Goal: Transaction & Acquisition: Download file/media

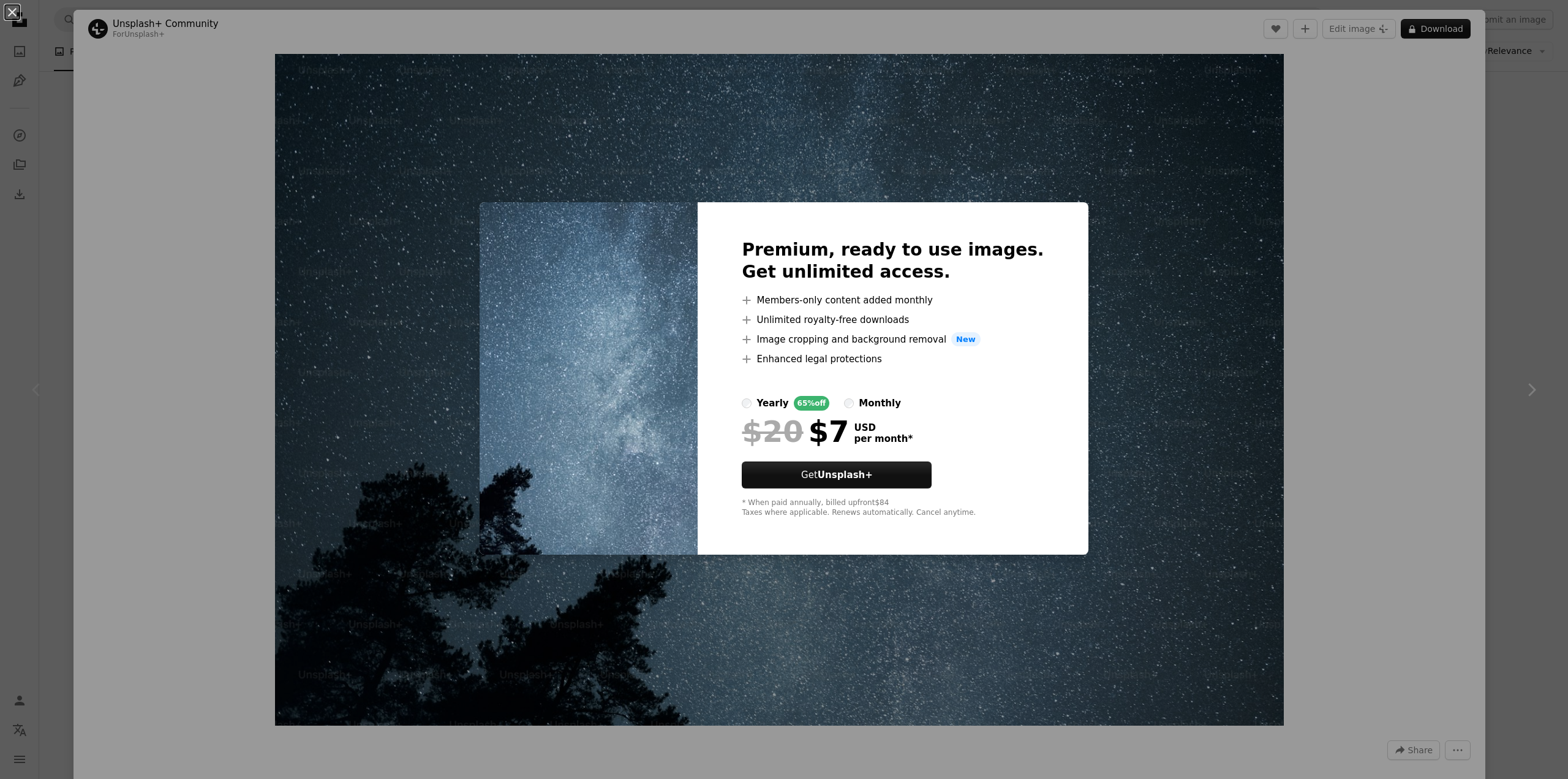
click at [317, 354] on div "An X shape Premium, ready to use images. Get unlimited access. A plus sign Memb…" at bounding box center [784, 390] width 1568 height 779
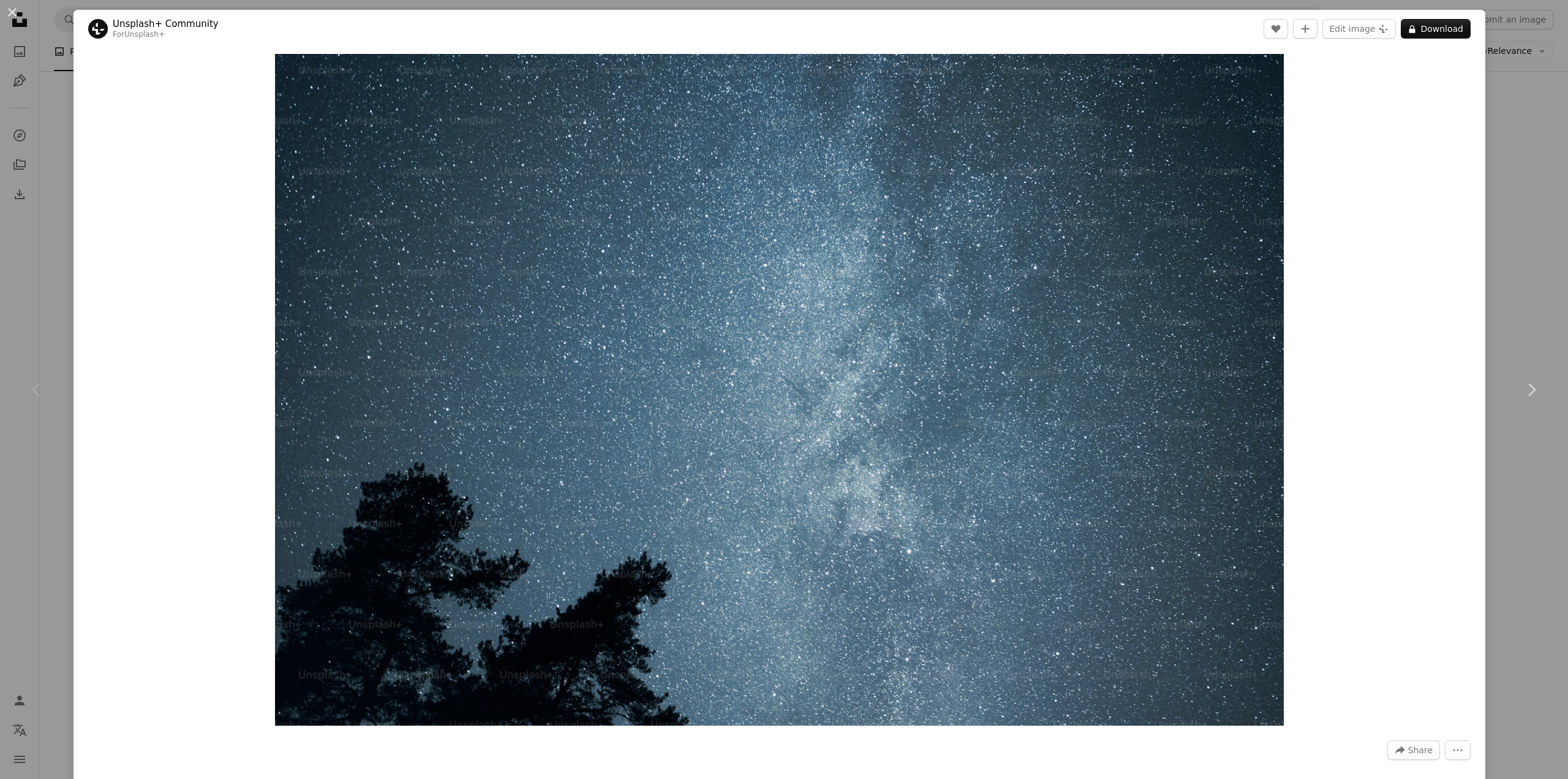
click at [12, 457] on div "An X shape Chevron left Chevron right Unsplash+ Community For Unsplash+ A heart…" at bounding box center [784, 390] width 1568 height 779
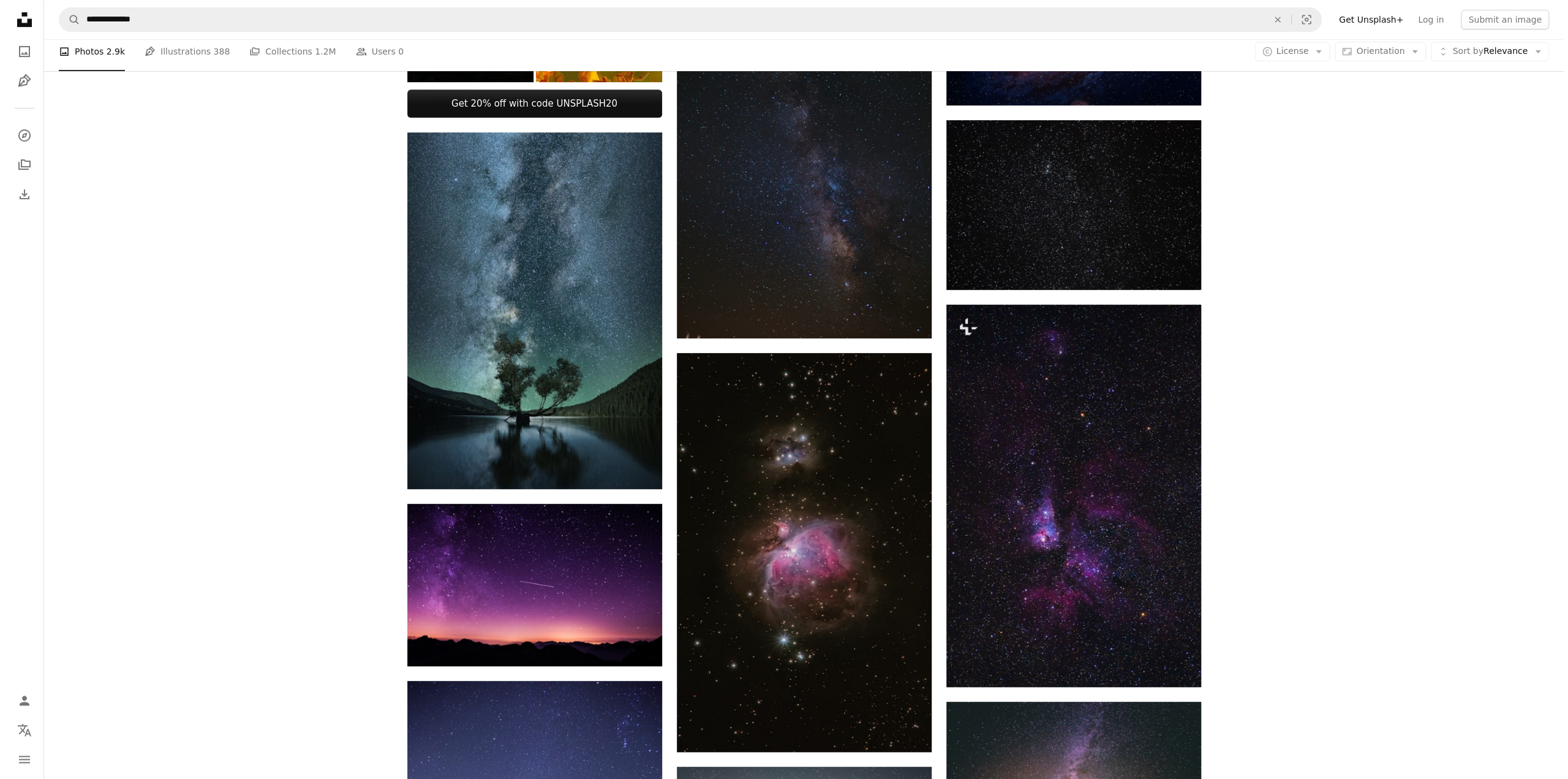
scroll to position [613, 0]
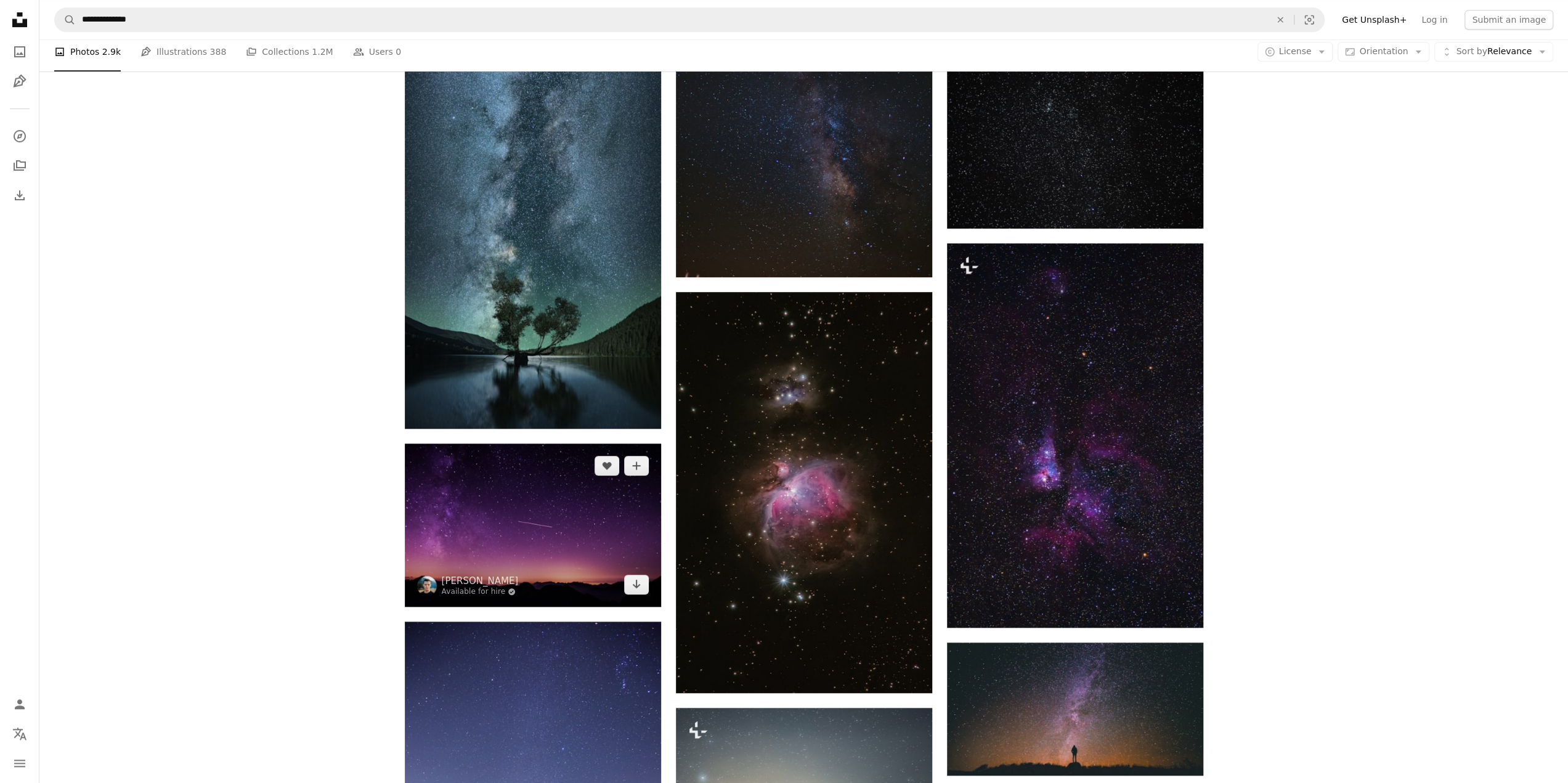
click at [581, 569] on img at bounding box center [533, 525] width 257 height 163
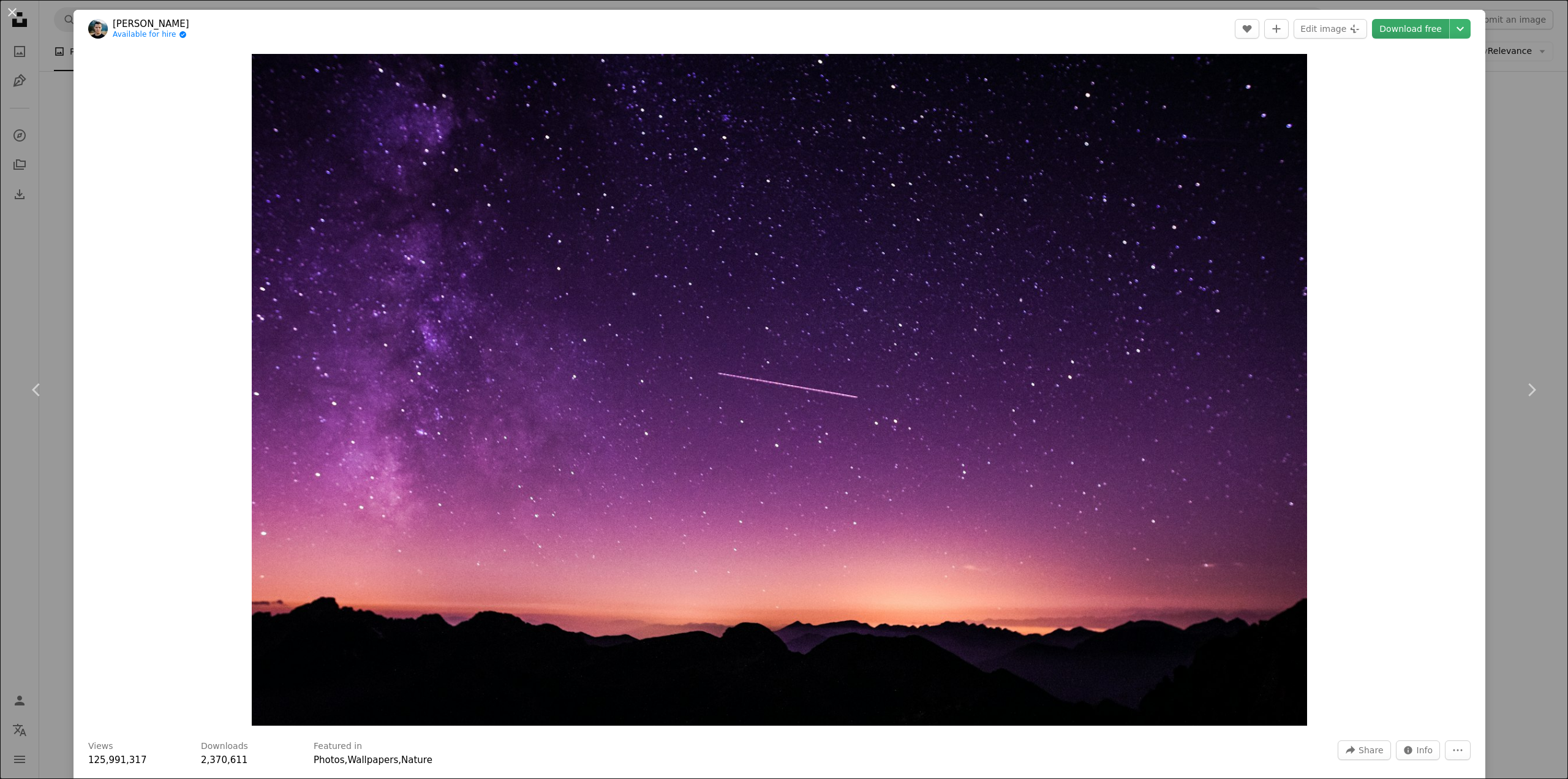
click at [1388, 31] on link "Download free" at bounding box center [1411, 28] width 77 height 20
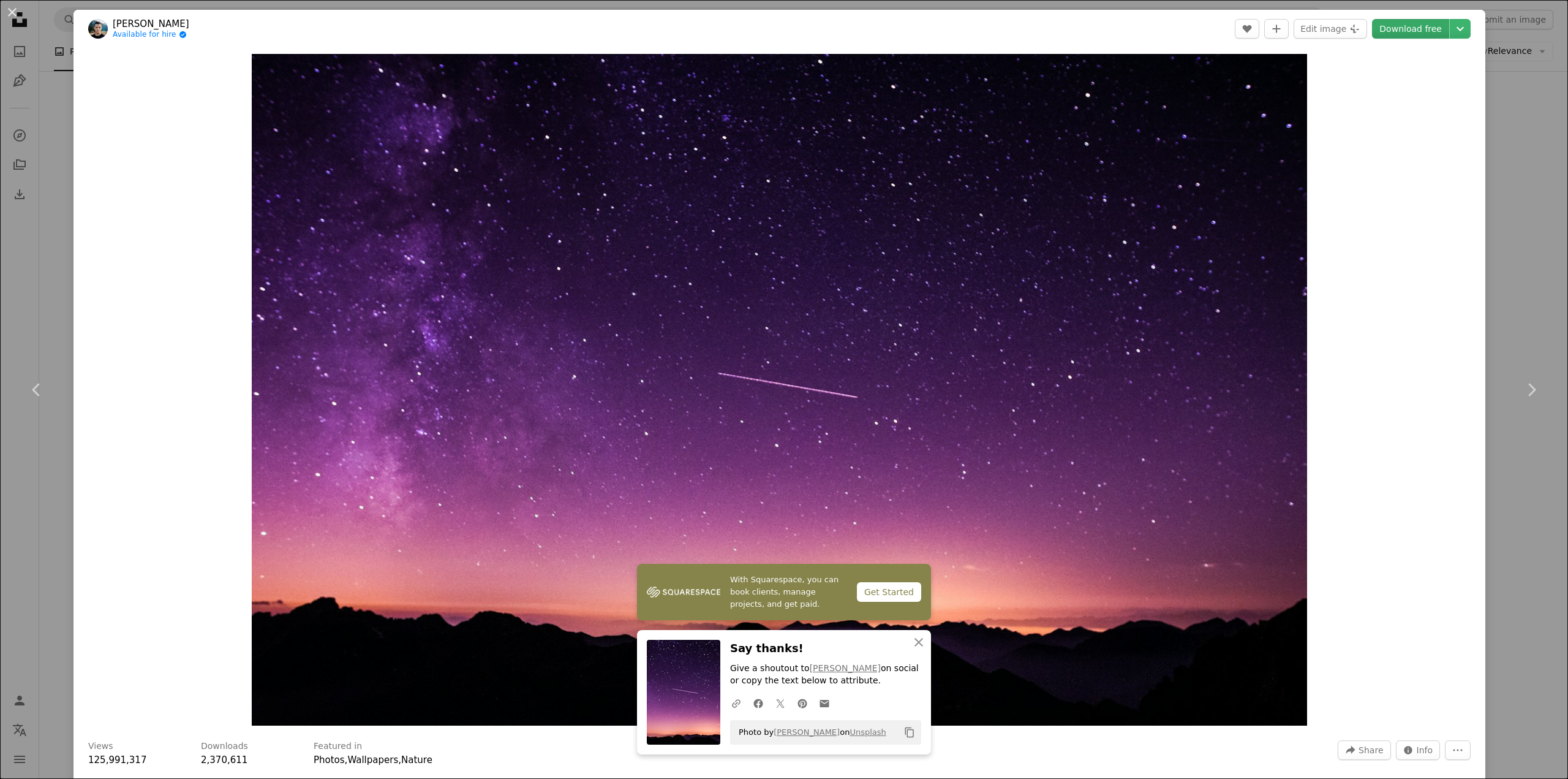
click at [1401, 26] on link "Download free" at bounding box center [1411, 28] width 77 height 20
